Goal: Task Accomplishment & Management: Complete application form

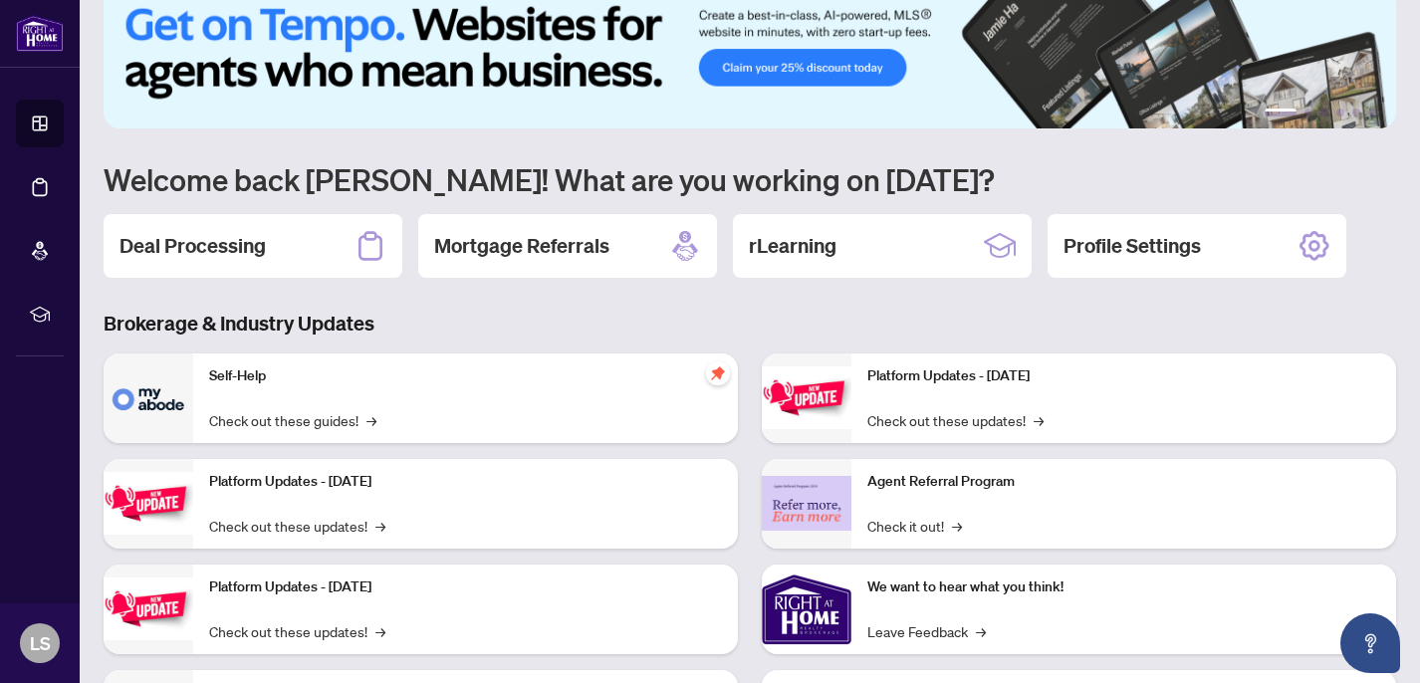
scroll to position [47, 0]
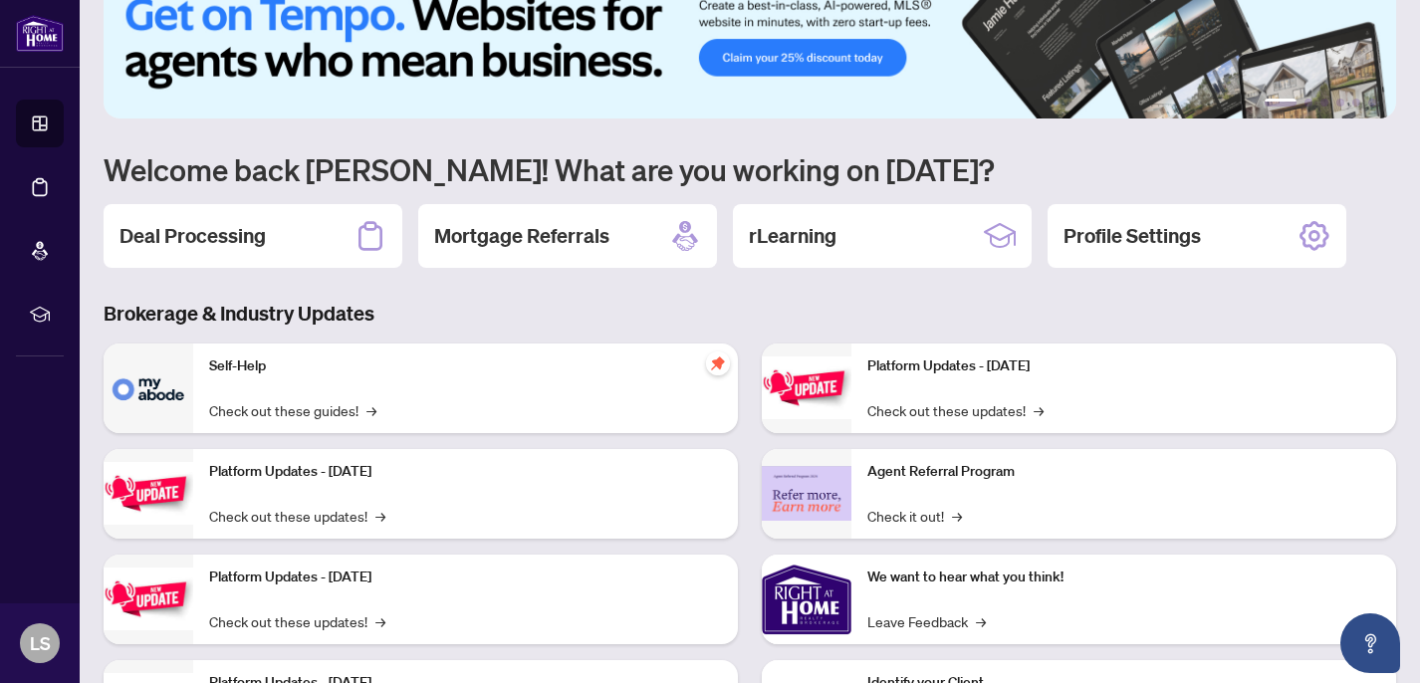
click at [292, 228] on div "Deal Processing" at bounding box center [253, 236] width 299 height 64
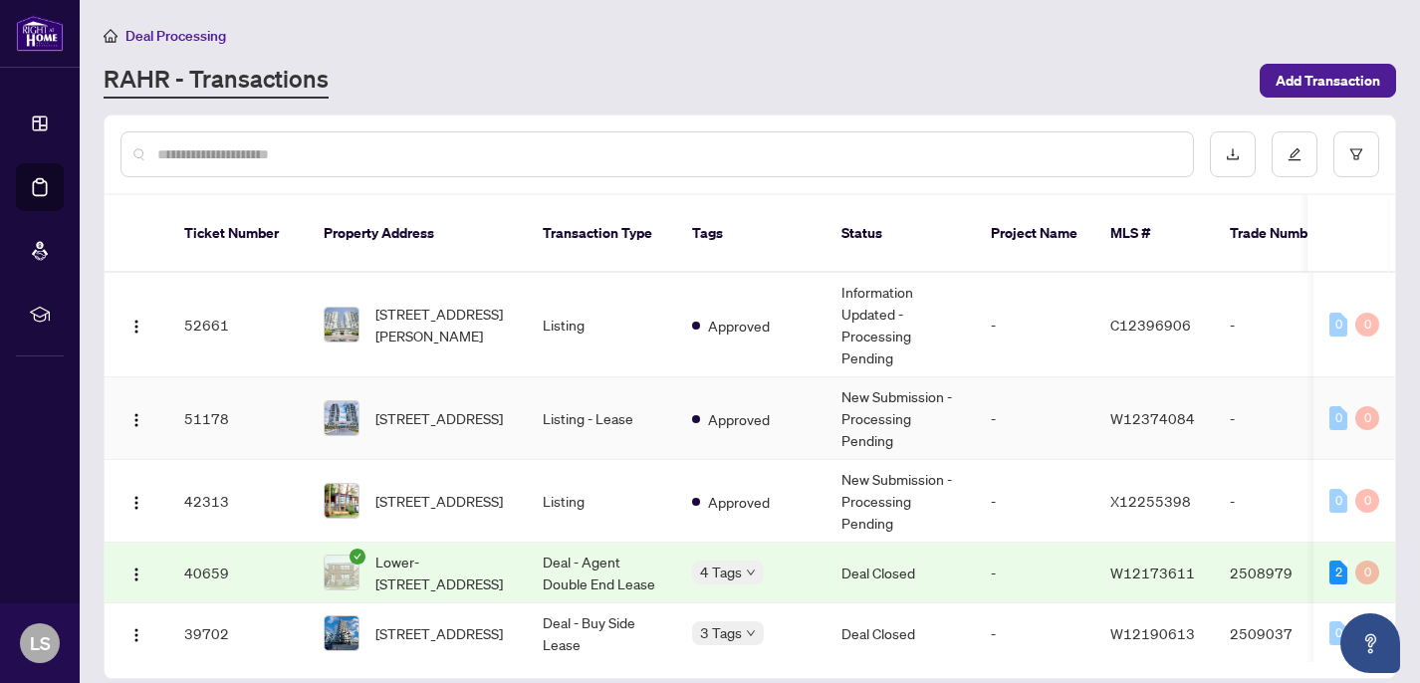
click at [581, 423] on td "Listing - Lease" at bounding box center [601, 418] width 149 height 83
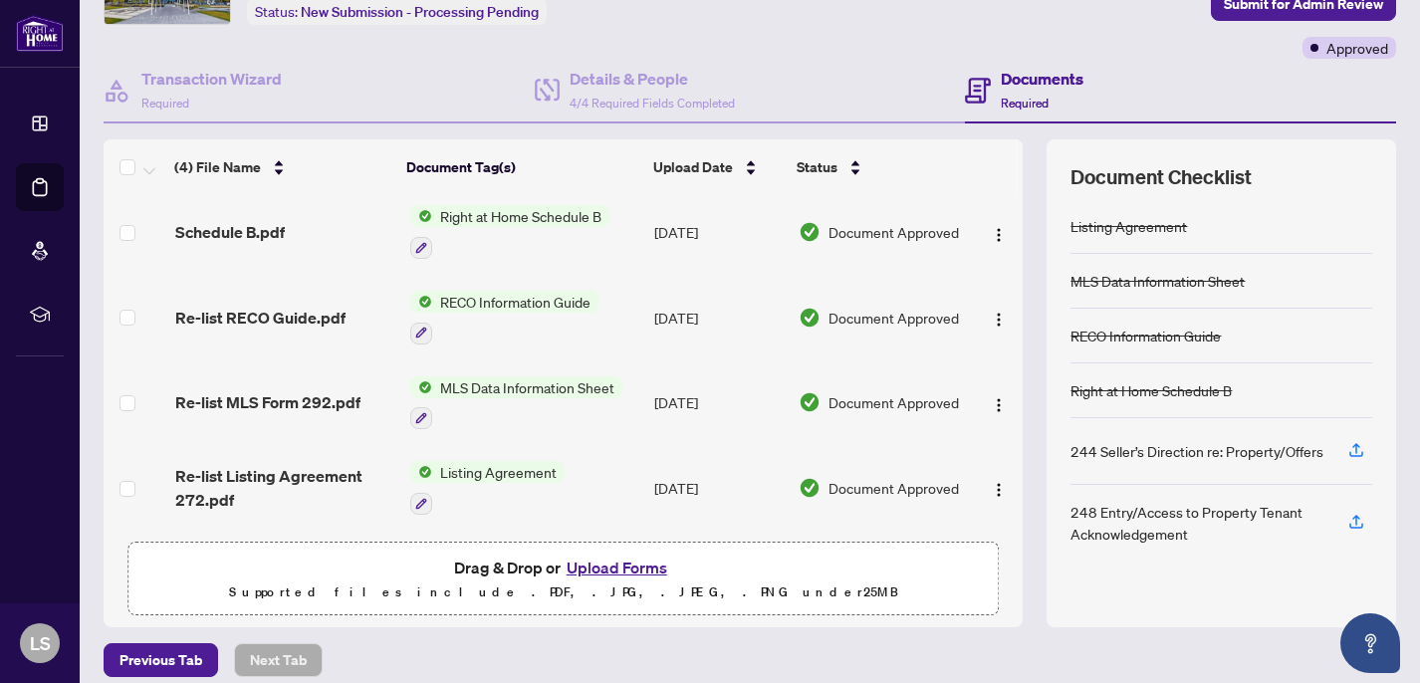
scroll to position [149, 0]
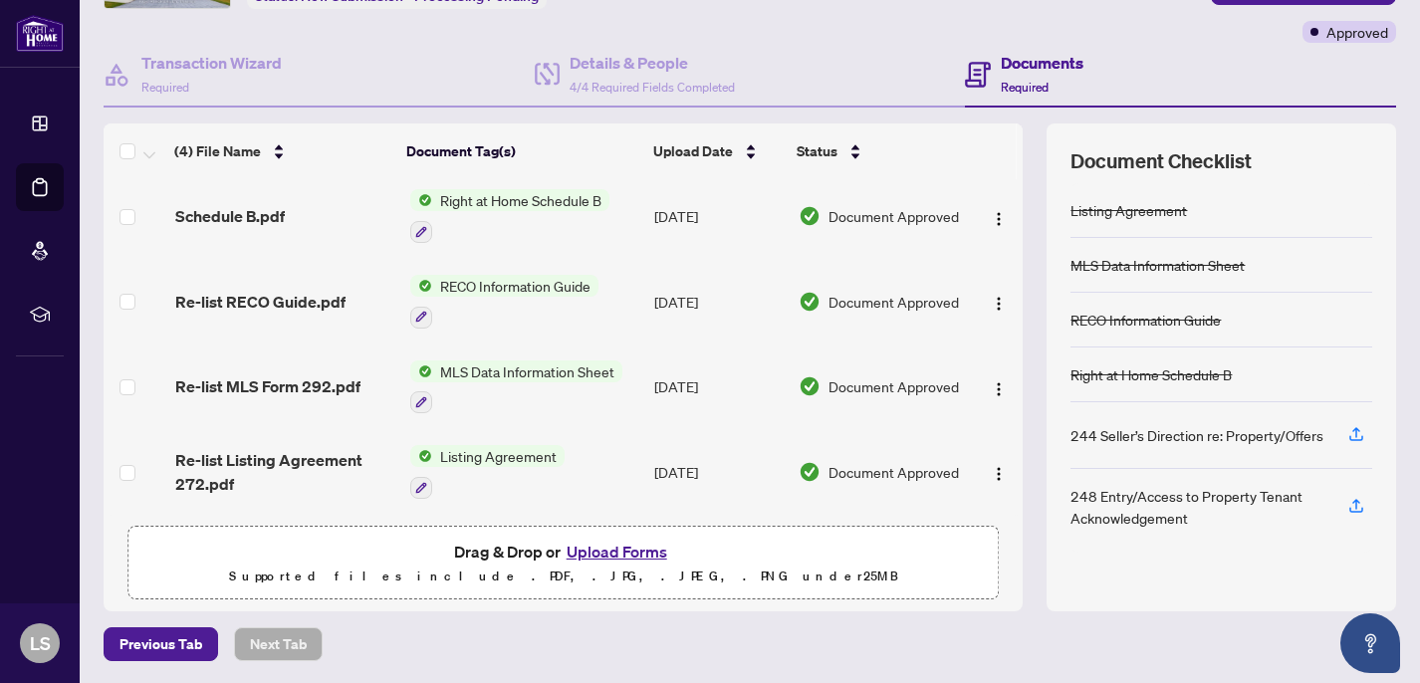
click at [638, 550] on button "Upload Forms" at bounding box center [617, 552] width 113 height 26
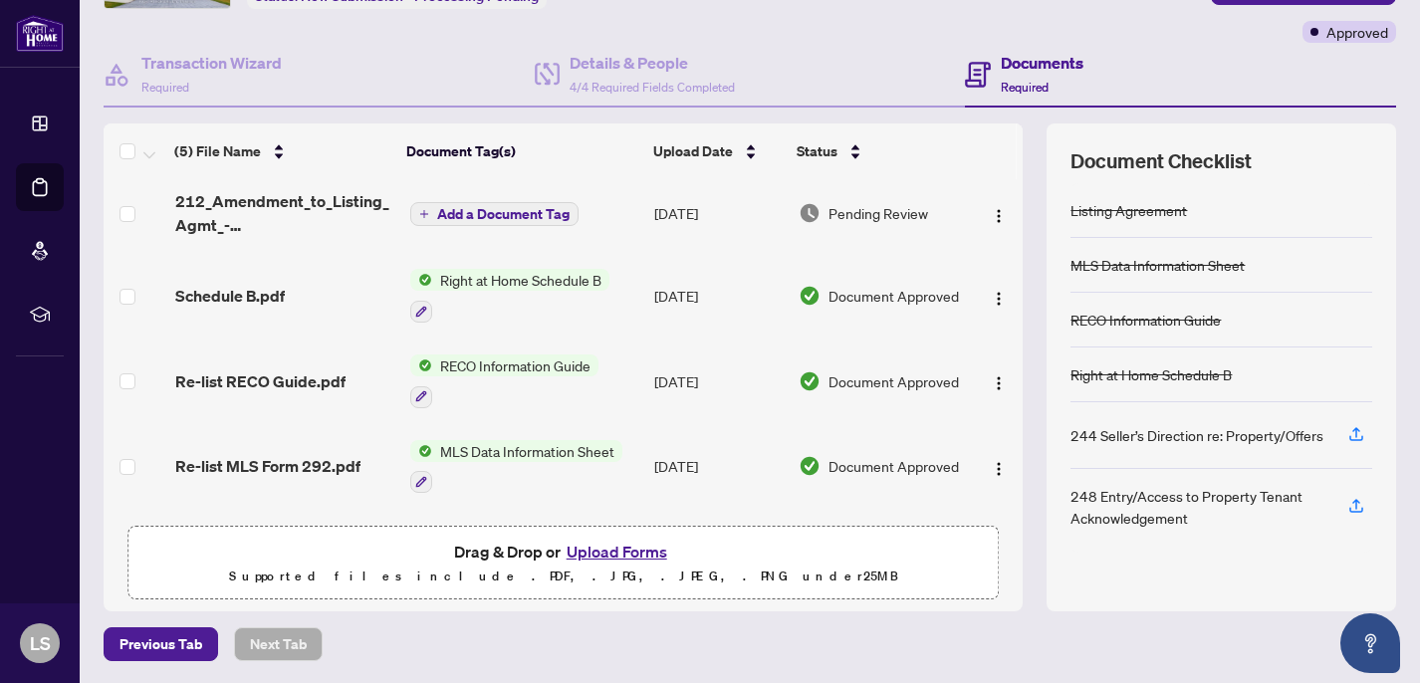
click at [544, 217] on span "Add a Document Tag" at bounding box center [503, 214] width 132 height 14
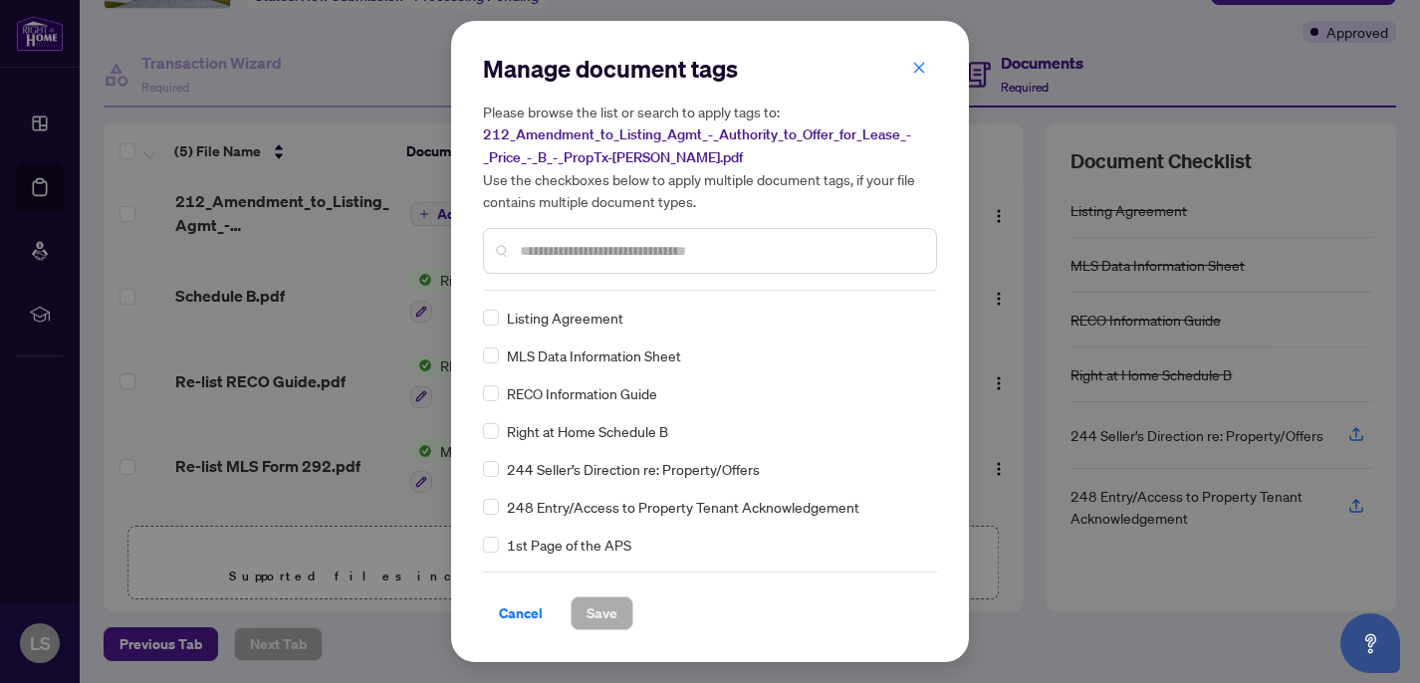
click at [576, 282] on div "Manage document tags Please browse the list or search to apply tags to: 212_Ame…" at bounding box center [710, 172] width 454 height 238
click at [557, 254] on input "text" at bounding box center [720, 251] width 400 height 22
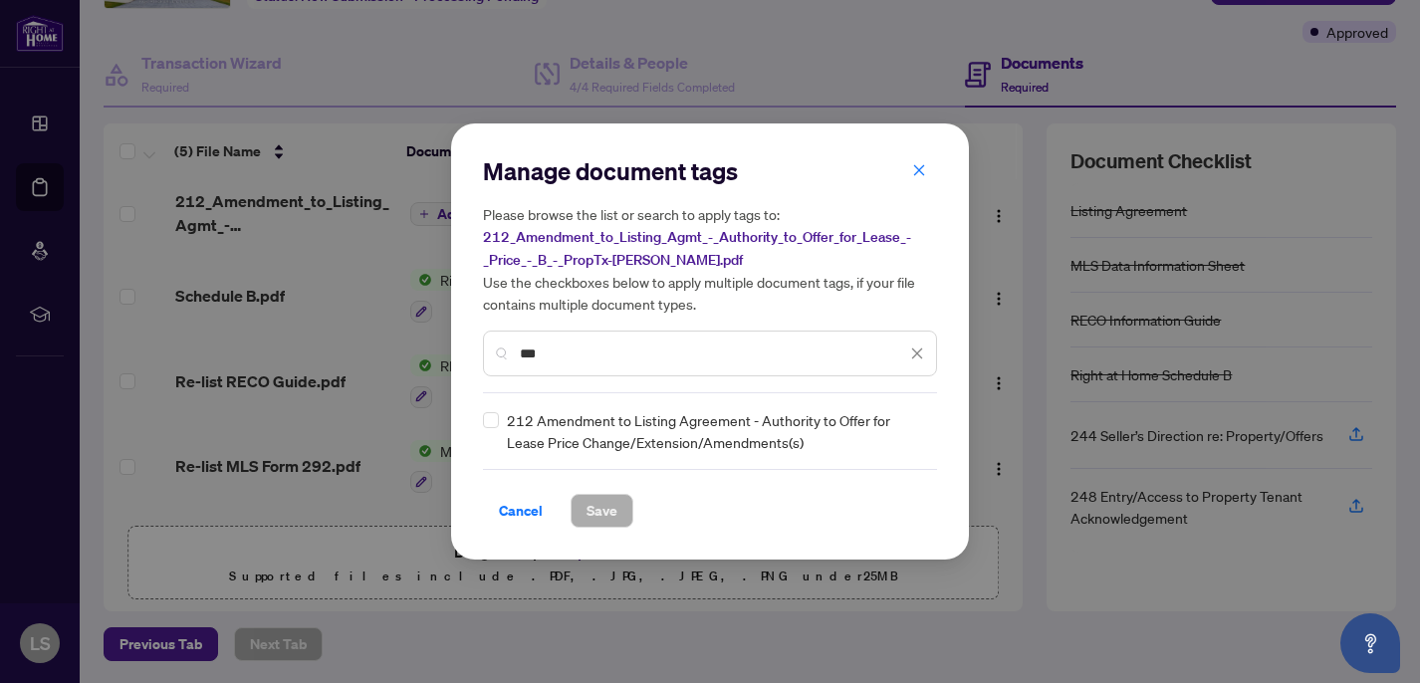
type input "***"
click at [591, 505] on span "Save" at bounding box center [602, 511] width 31 height 32
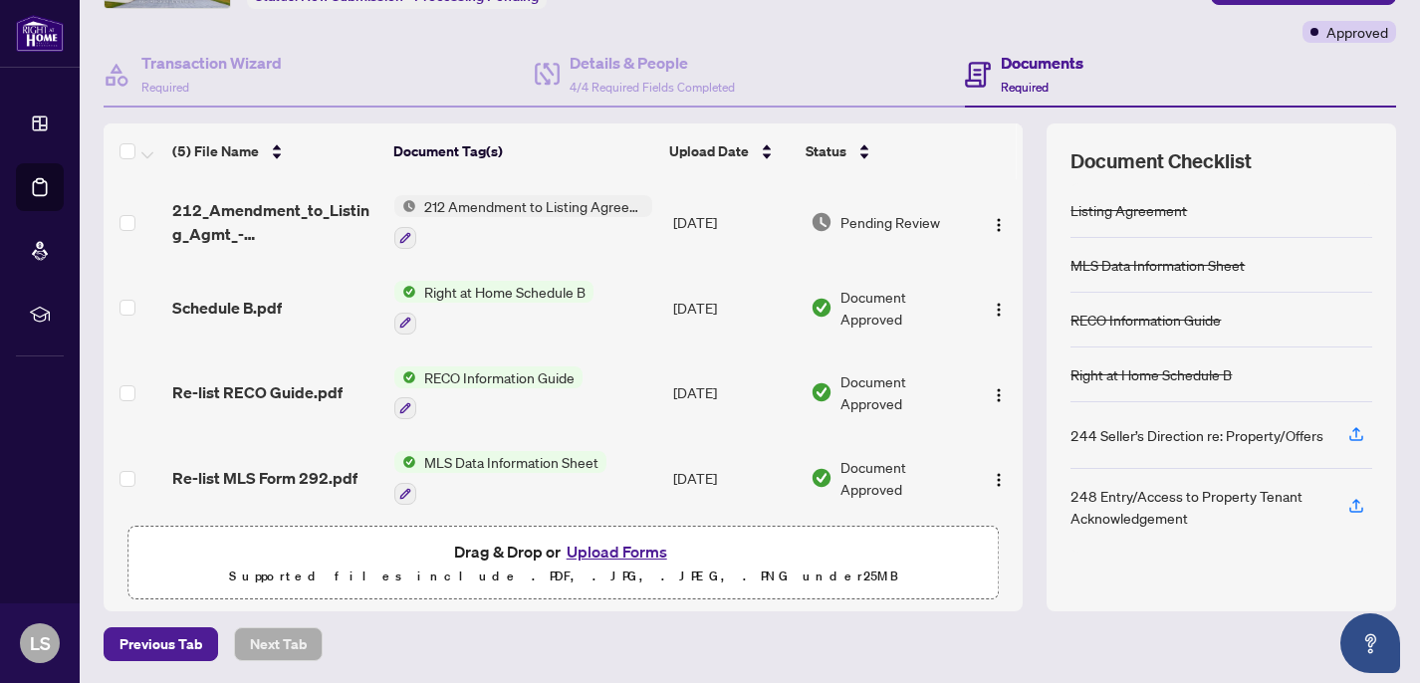
scroll to position [0, 0]
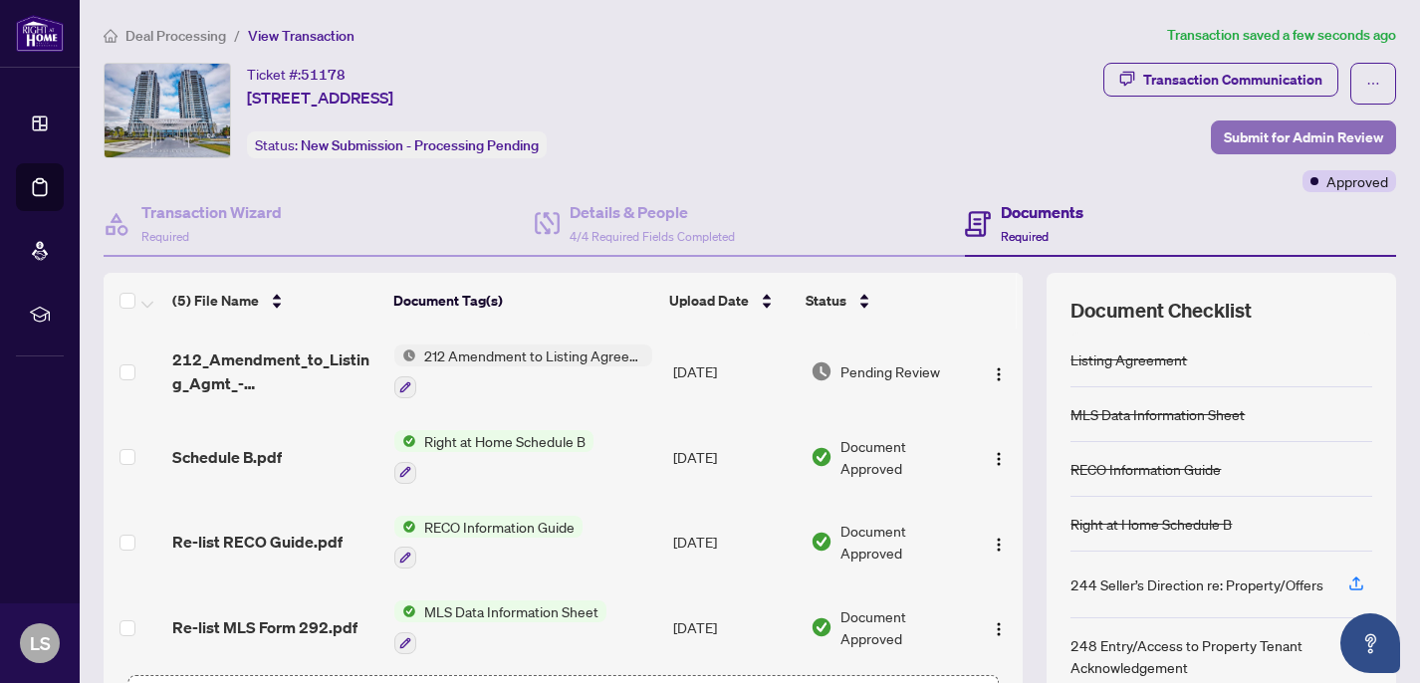
click at [1271, 137] on span "Submit for Admin Review" at bounding box center [1303, 138] width 159 height 32
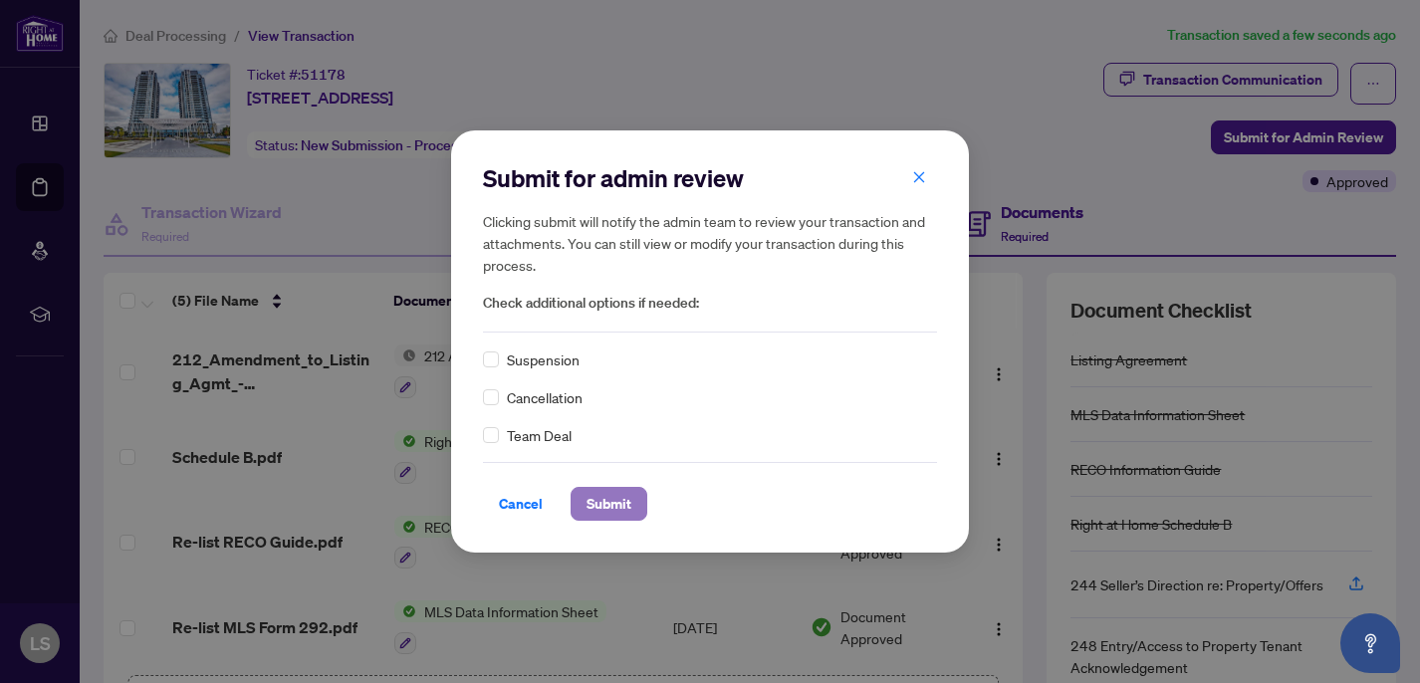
click at [597, 499] on span "Submit" at bounding box center [609, 504] width 45 height 32
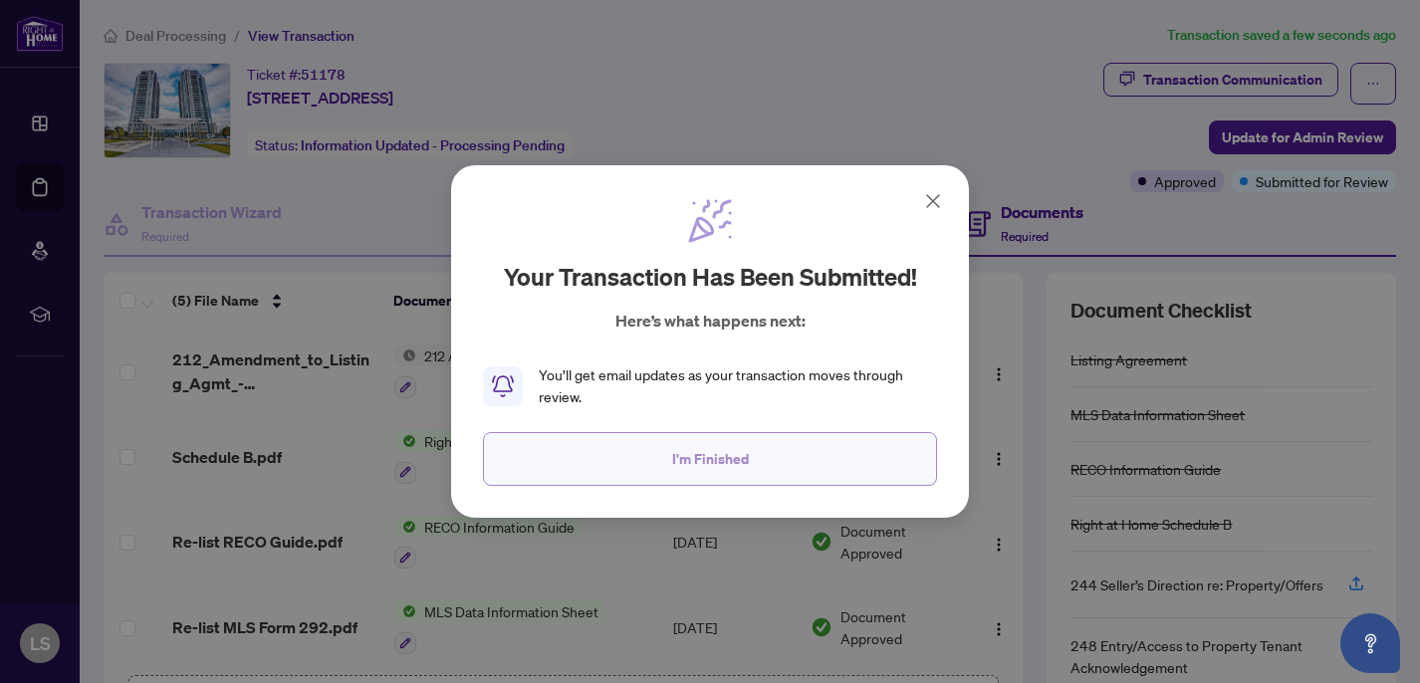
click at [645, 471] on button "I'm Finished" at bounding box center [710, 459] width 454 height 54
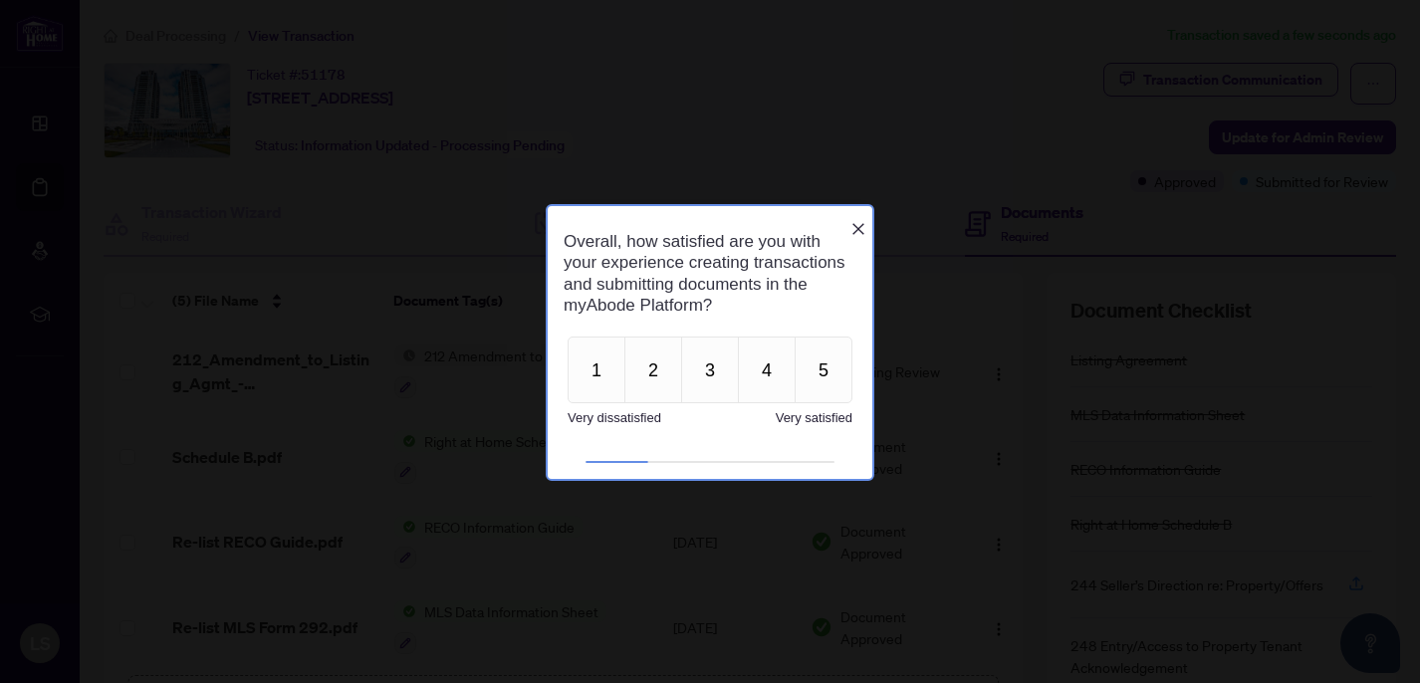
click at [857, 222] on icon "Close button" at bounding box center [859, 228] width 12 height 12
